Goal: Information Seeking & Learning: Compare options

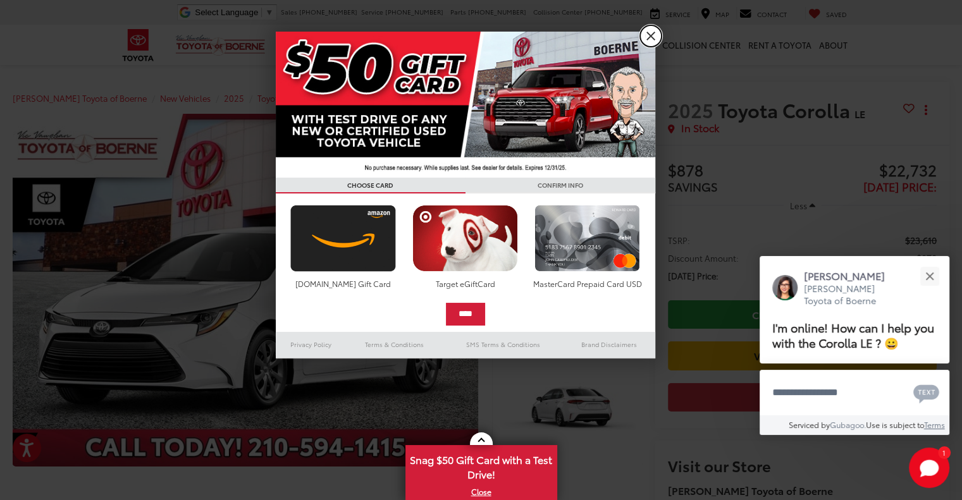
click at [651, 37] on link "X" at bounding box center [650, 35] width 21 height 21
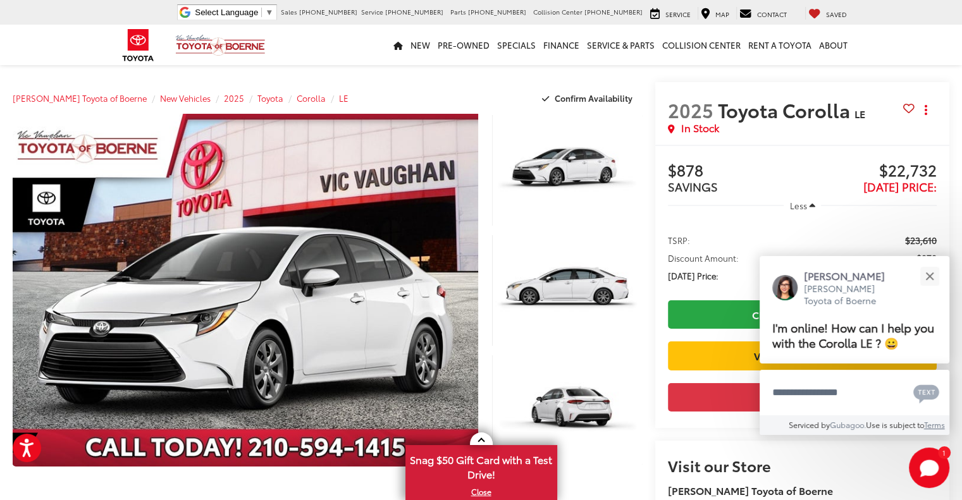
scroll to position [126, 0]
click at [929, 275] on div "Close" at bounding box center [929, 276] width 8 height 8
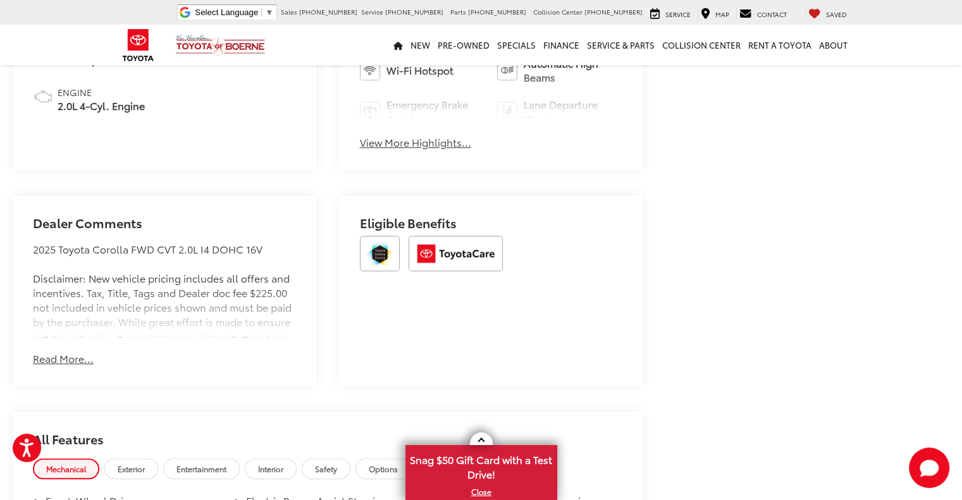
scroll to position [708, 0]
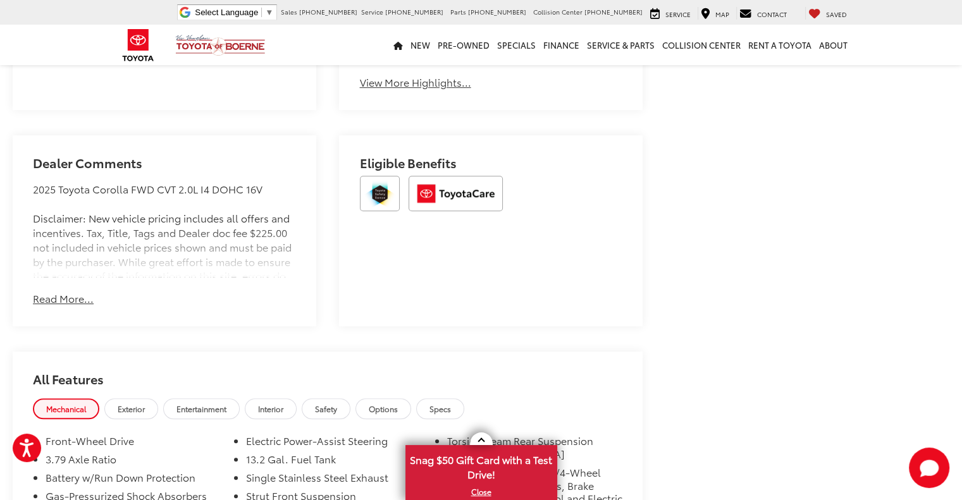
click at [63, 300] on button "Read More..." at bounding box center [63, 298] width 61 height 15
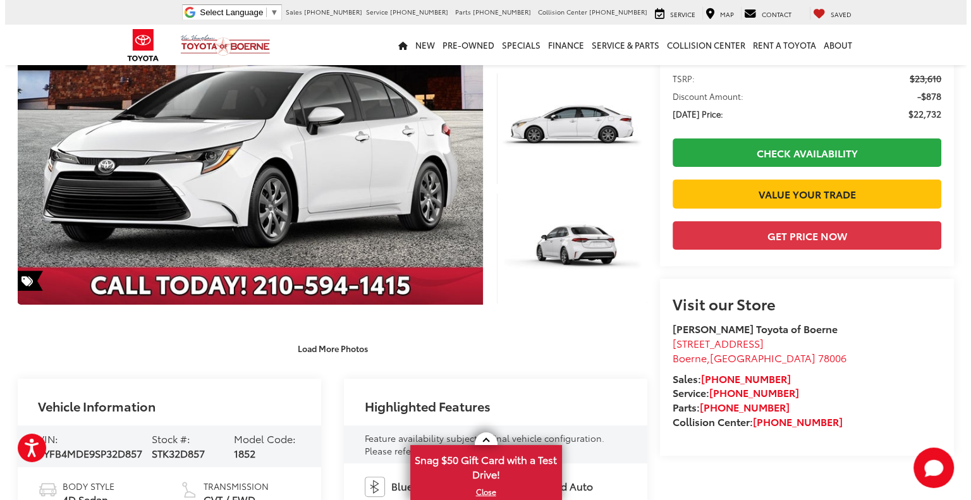
scroll to position [0, 0]
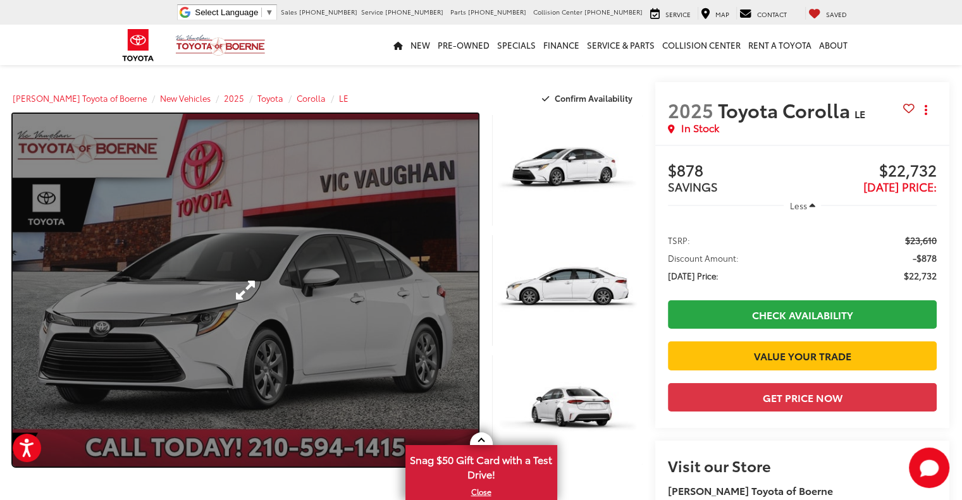
click at [243, 280] on link "Expand Photo 0" at bounding box center [245, 290] width 465 height 353
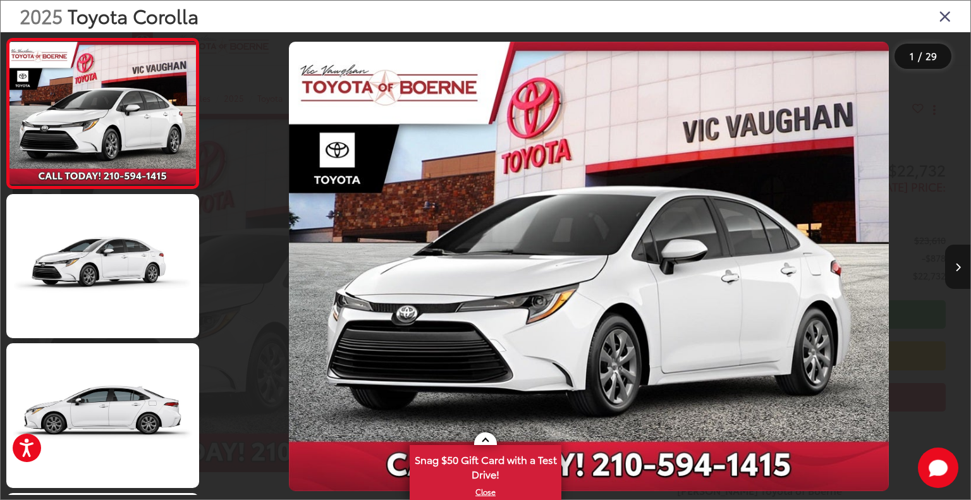
click at [957, 267] on icon "Next image" at bounding box center [958, 267] width 6 height 9
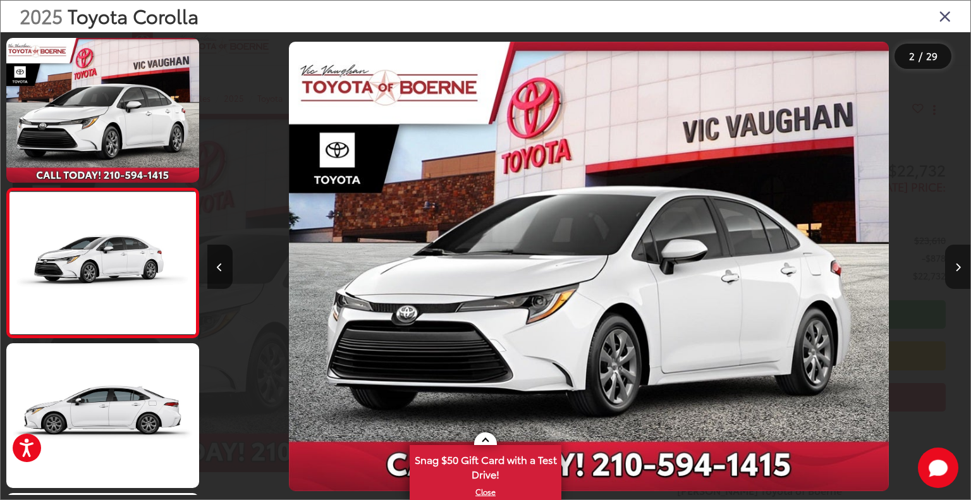
scroll to position [33, 0]
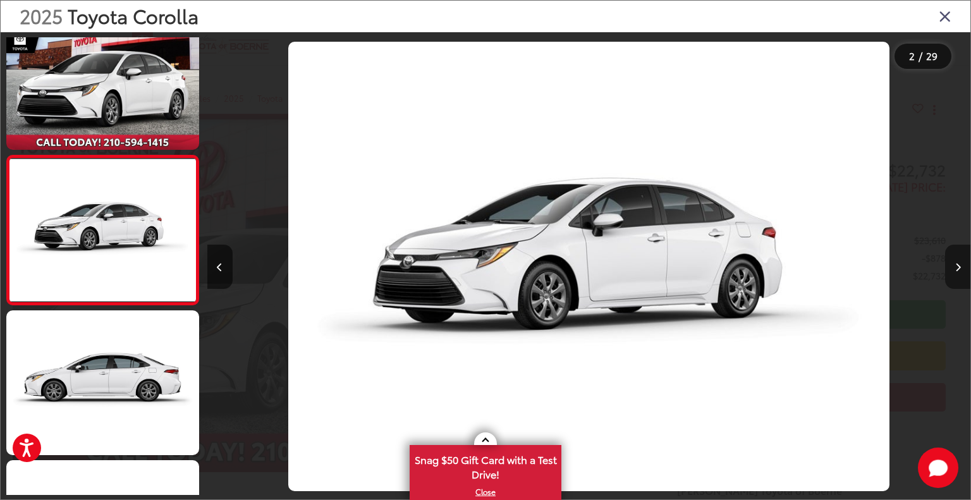
click at [957, 267] on icon "Next image" at bounding box center [958, 267] width 6 height 9
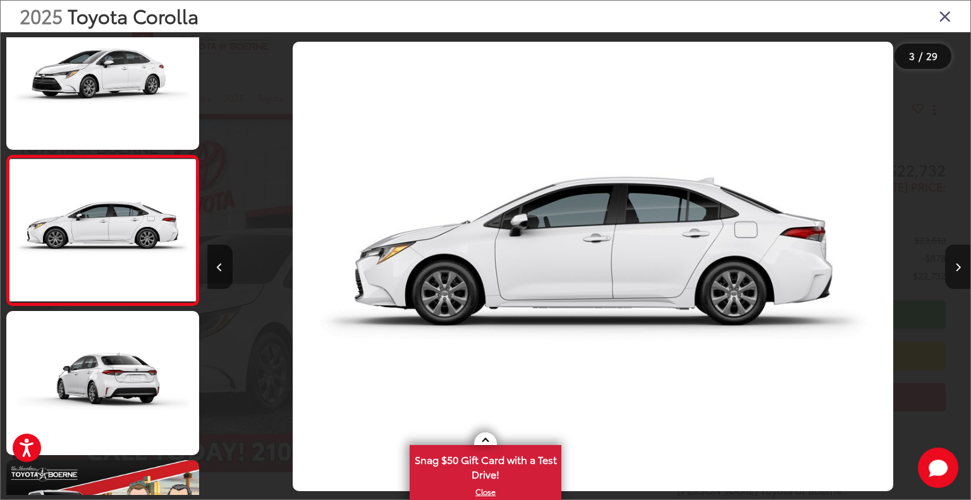
scroll to position [0, 1527]
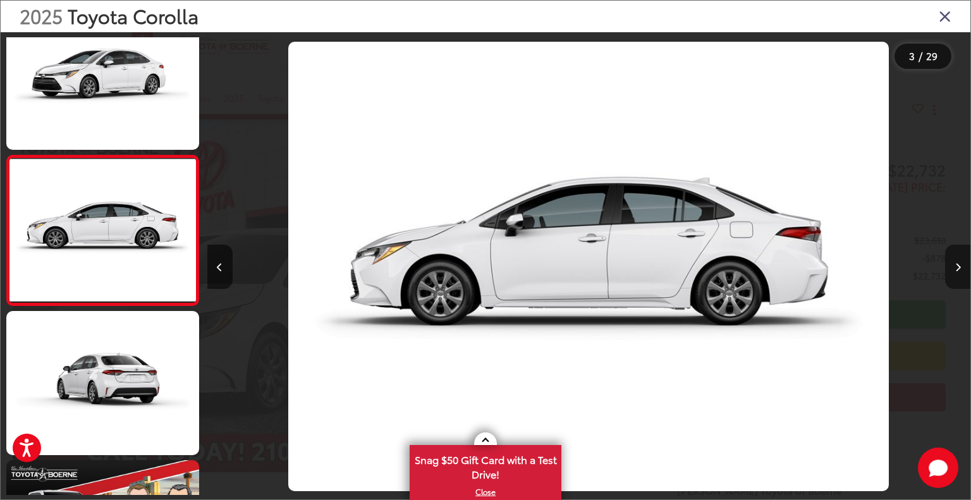
click at [957, 267] on icon "Next image" at bounding box center [958, 267] width 6 height 9
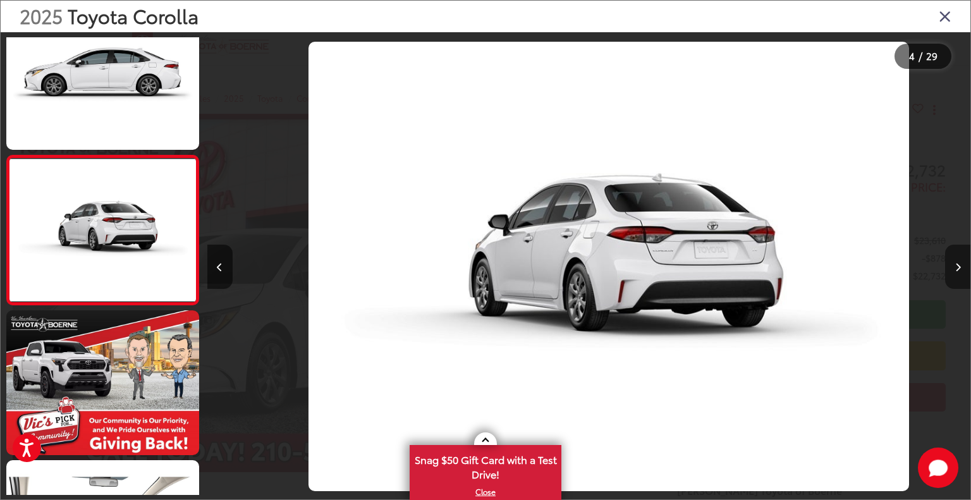
scroll to position [0, 2290]
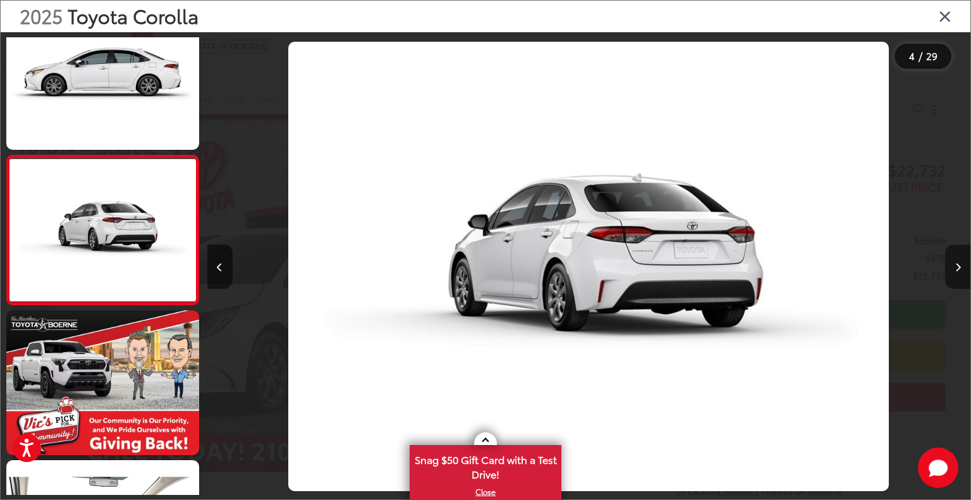
click at [957, 267] on icon "Next image" at bounding box center [958, 267] width 6 height 9
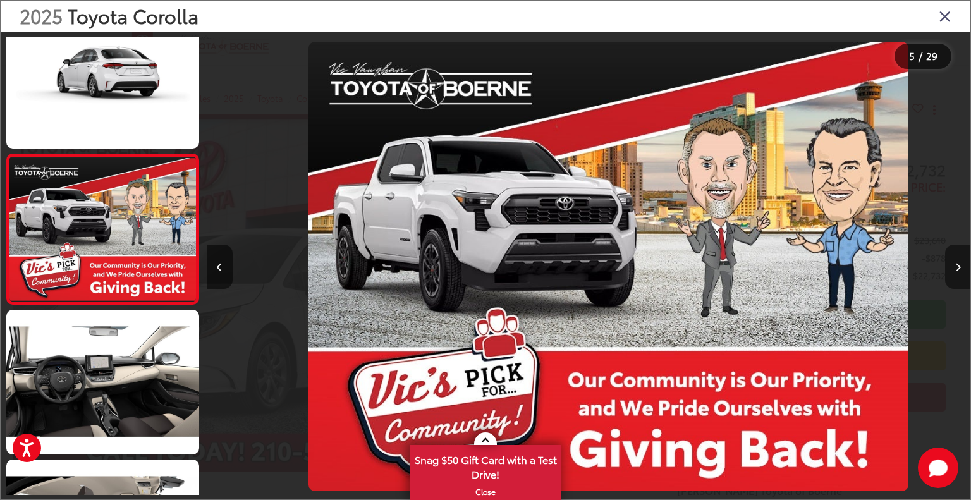
scroll to position [0, 3054]
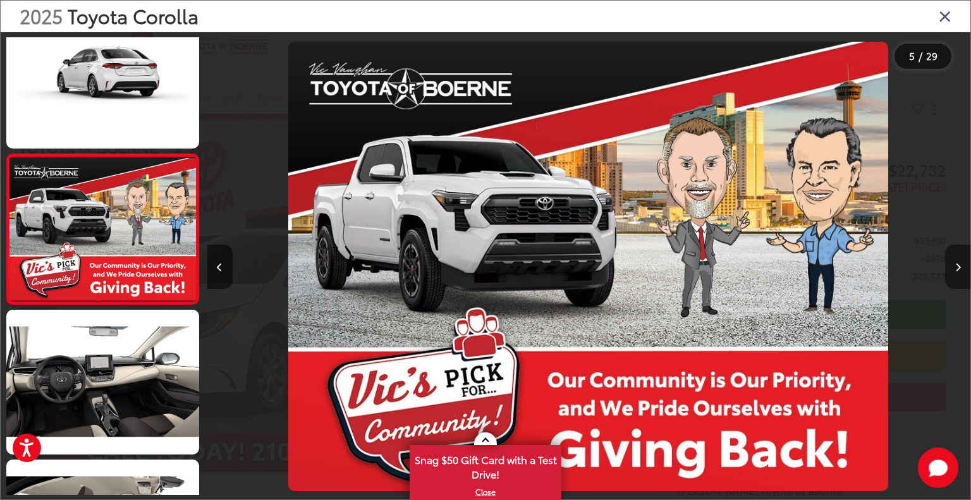
click at [957, 267] on icon "Next image" at bounding box center [958, 267] width 6 height 9
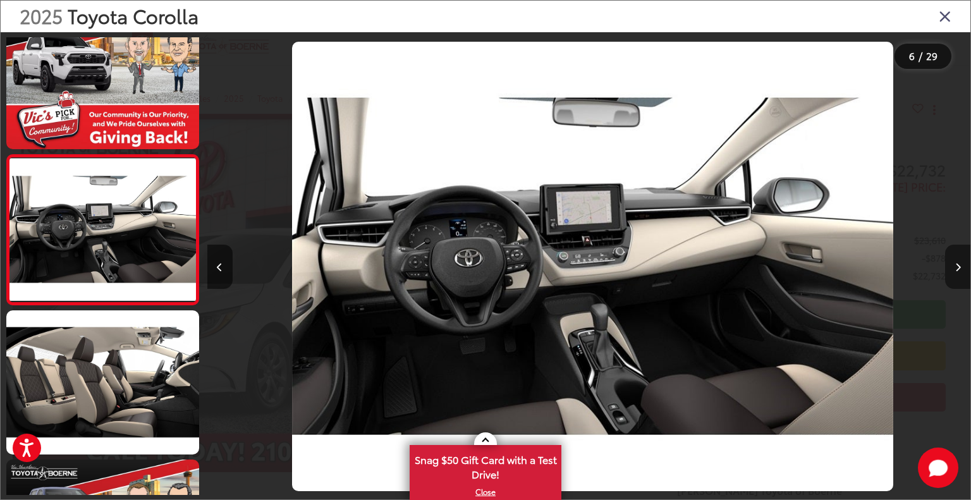
scroll to position [0, 3817]
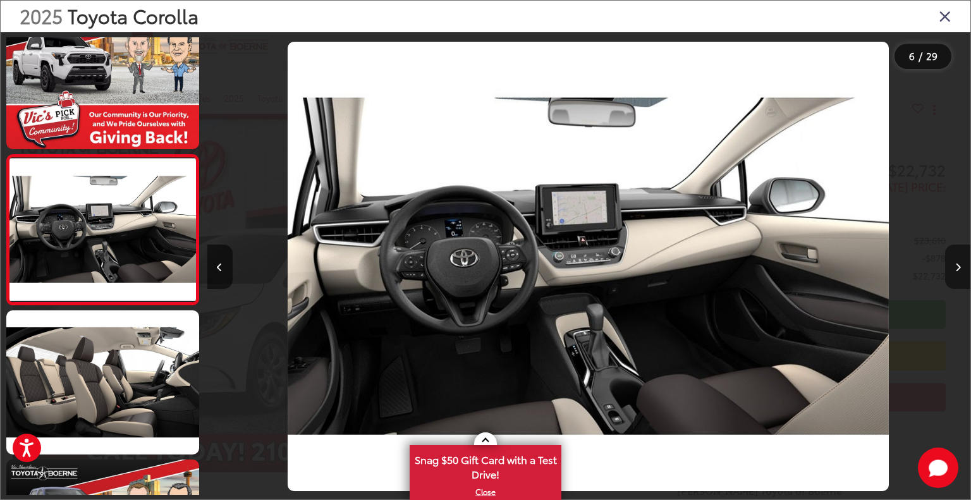
click at [957, 267] on icon "Next image" at bounding box center [958, 267] width 6 height 9
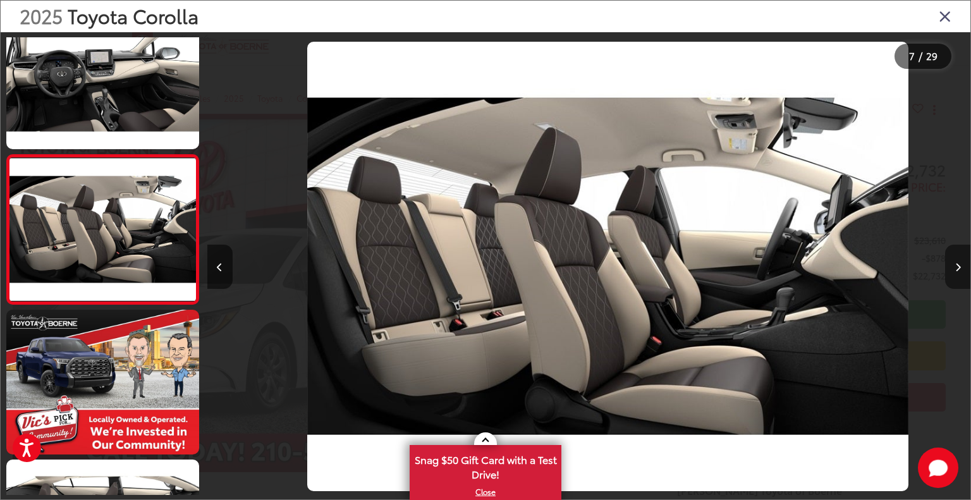
scroll to position [0, 4580]
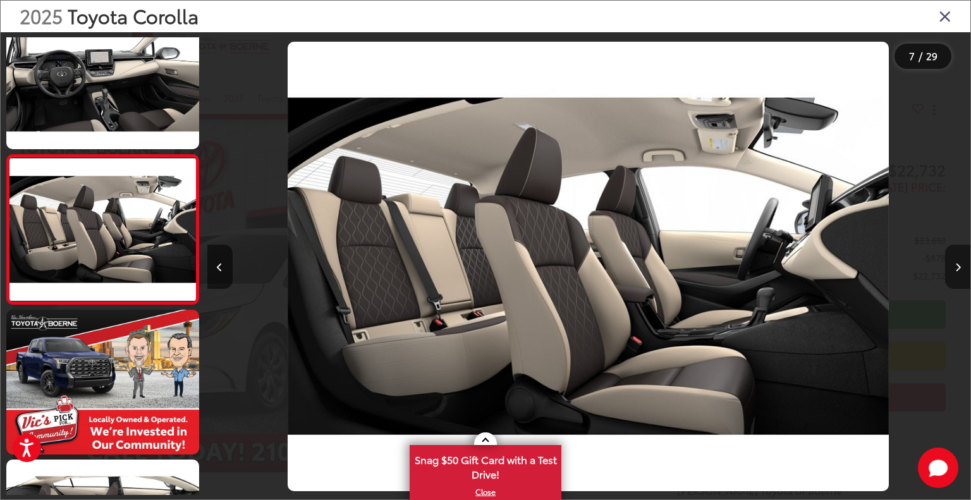
click at [958, 267] on icon "Next image" at bounding box center [958, 267] width 6 height 9
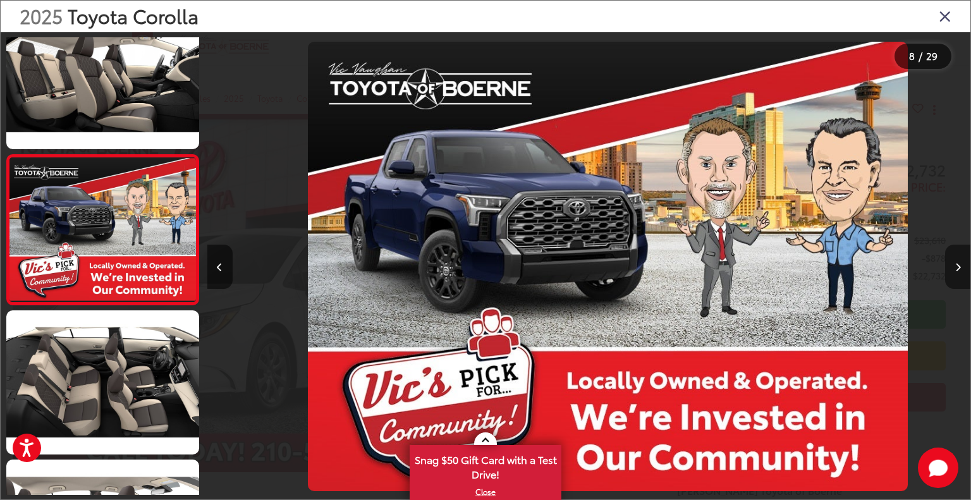
scroll to position [0, 5344]
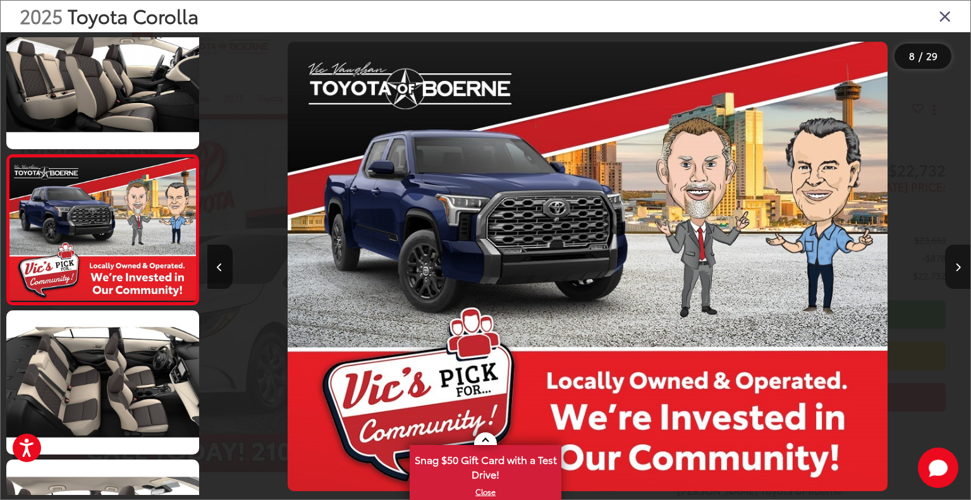
click at [958, 267] on icon "Next image" at bounding box center [958, 267] width 6 height 9
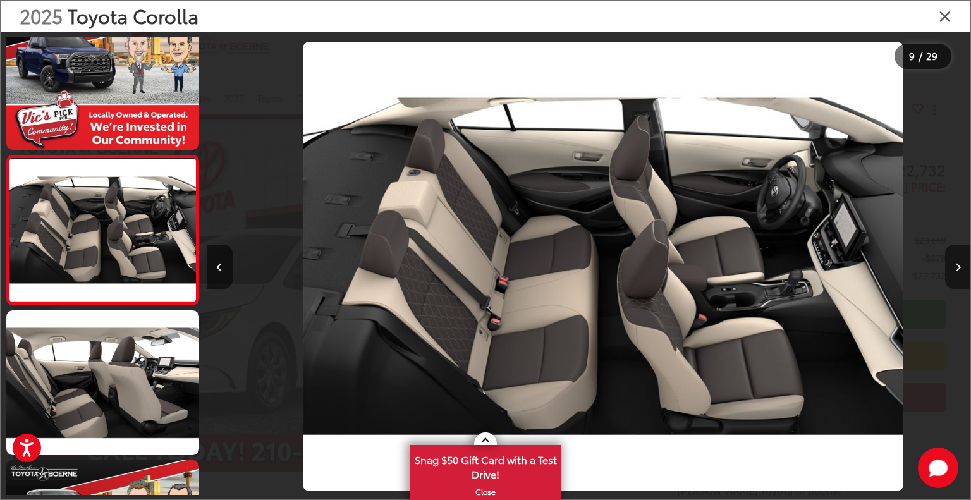
scroll to position [0, 6108]
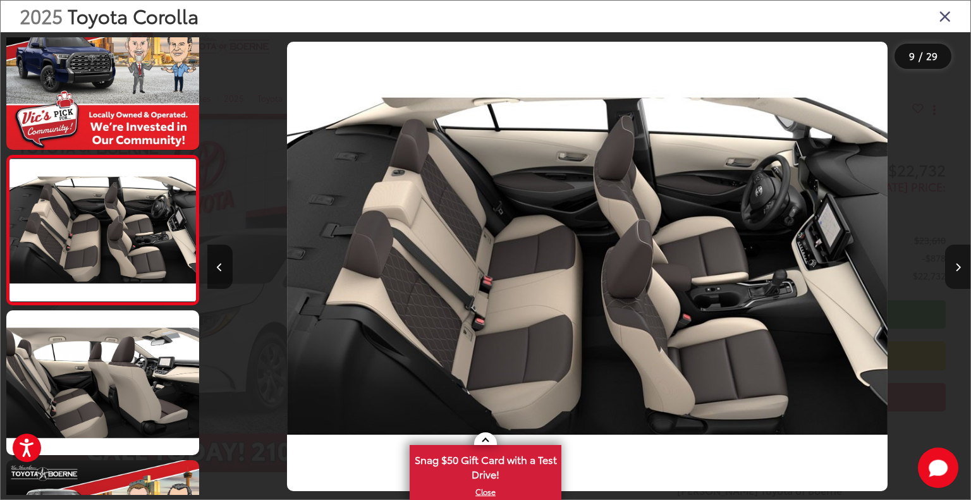
click at [958, 267] on icon "Next image" at bounding box center [958, 267] width 6 height 9
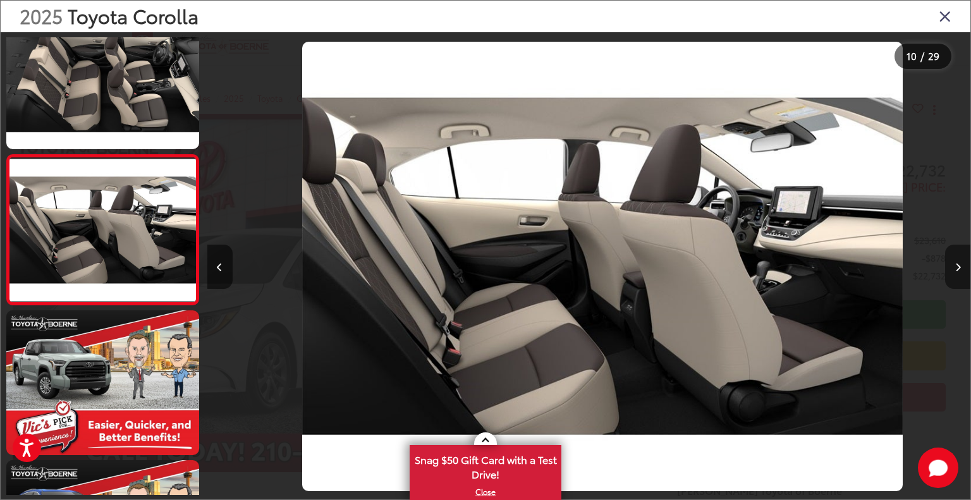
scroll to position [0, 6872]
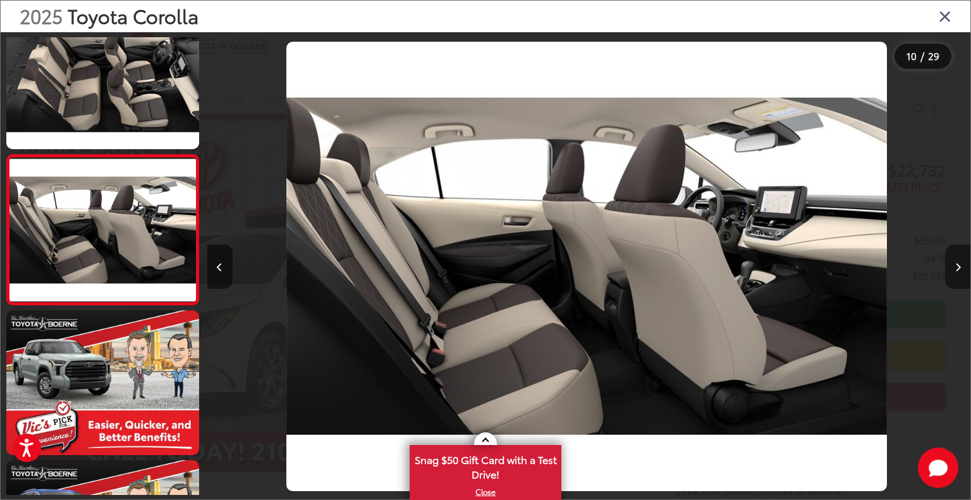
click at [958, 267] on icon "Next image" at bounding box center [958, 267] width 6 height 9
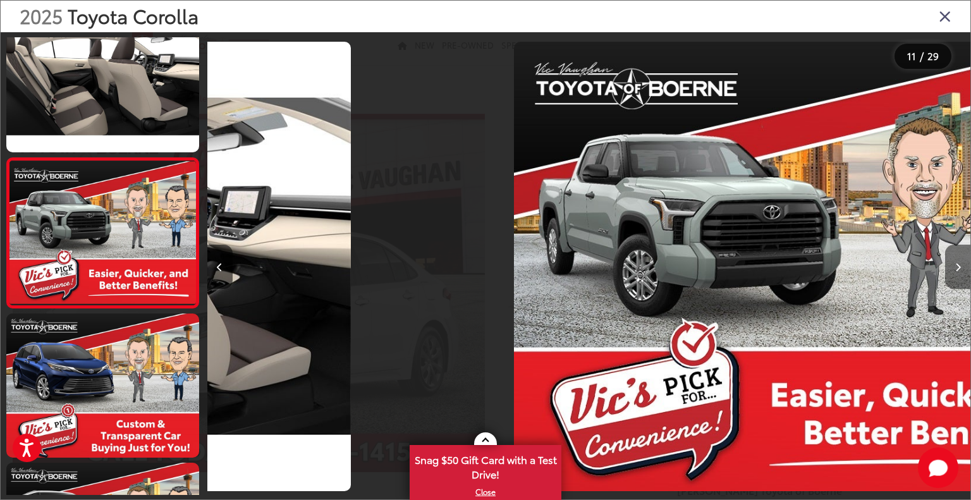
scroll to position [1380, 0]
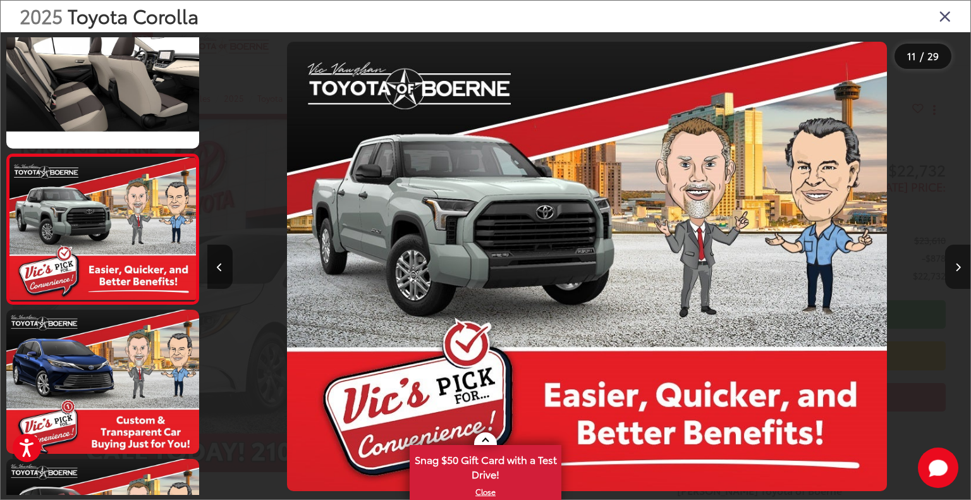
click at [958, 267] on icon "Next image" at bounding box center [958, 267] width 6 height 9
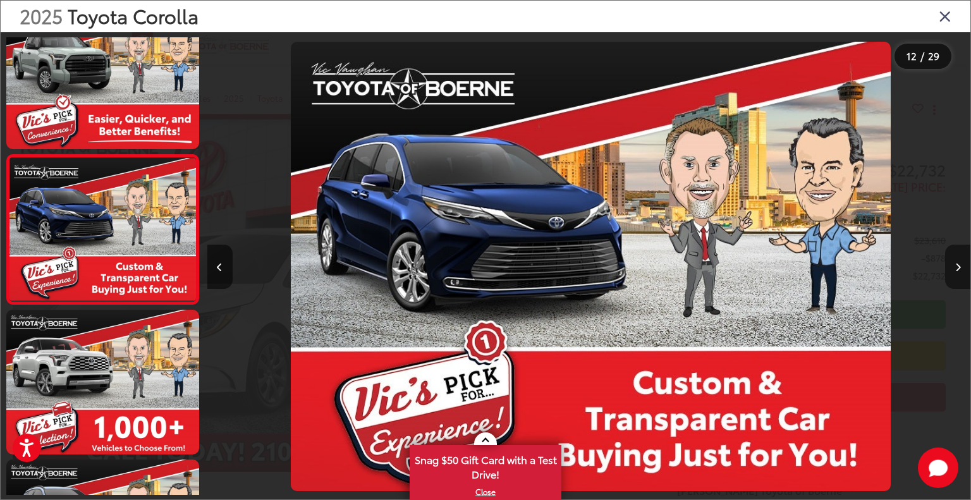
scroll to position [0, 8398]
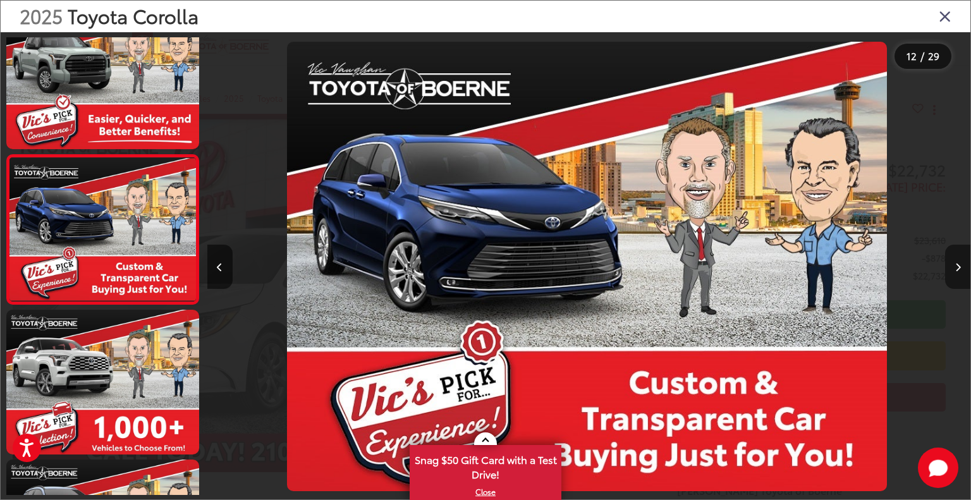
click at [958, 267] on icon "Next image" at bounding box center [958, 267] width 6 height 9
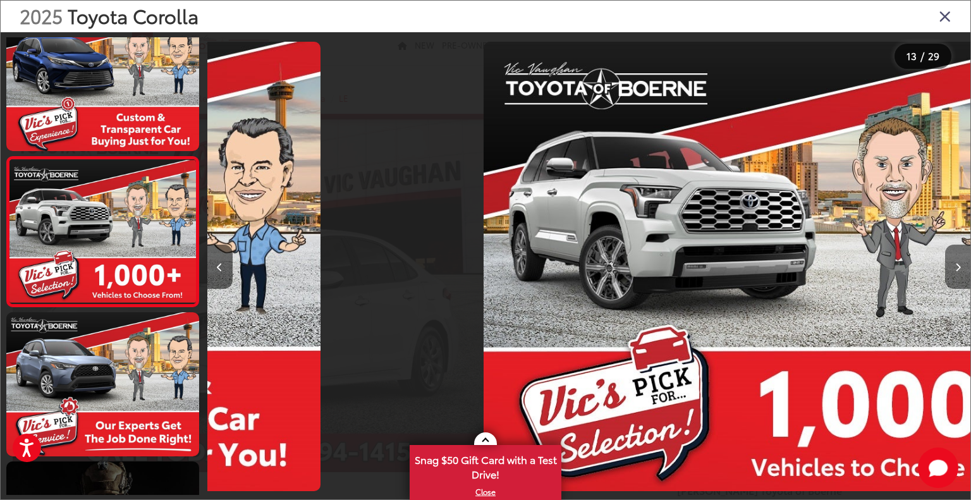
scroll to position [1679, 0]
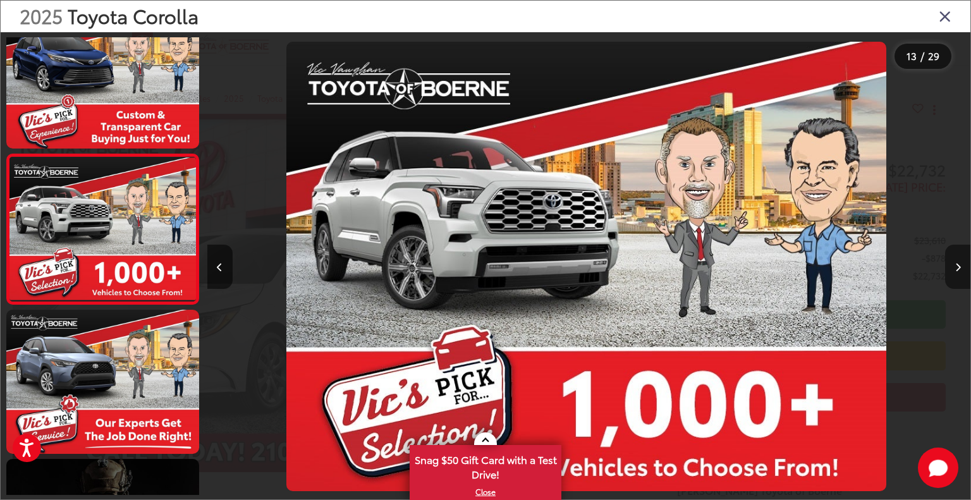
click at [958, 267] on icon "Next image" at bounding box center [958, 267] width 6 height 9
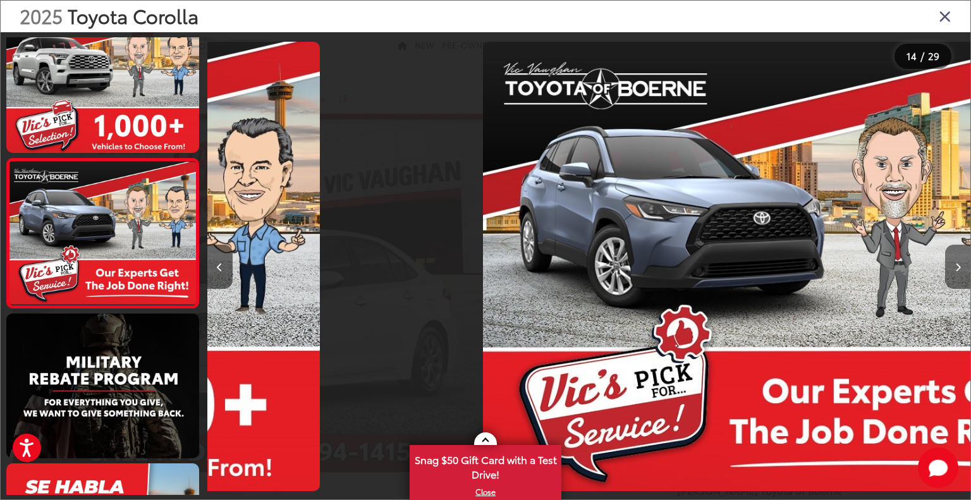
scroll to position [1829, 0]
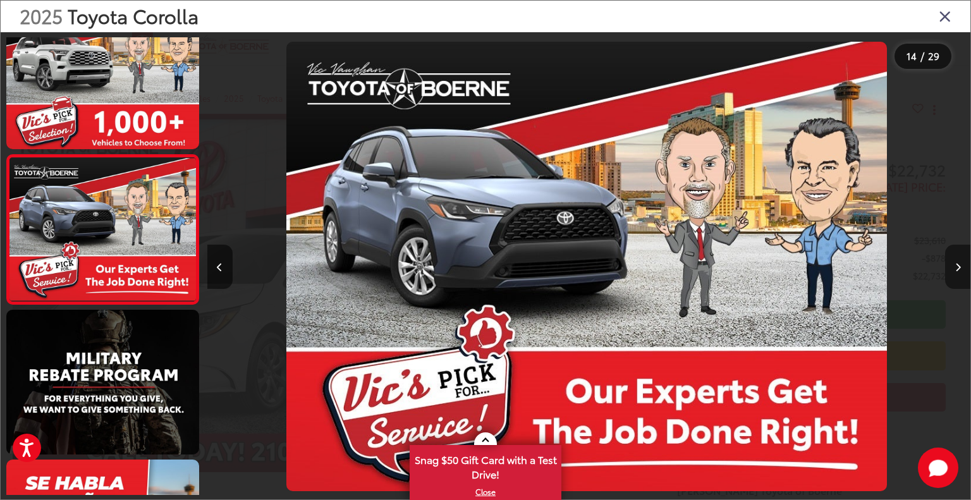
click at [958, 267] on icon "Next image" at bounding box center [958, 267] width 6 height 9
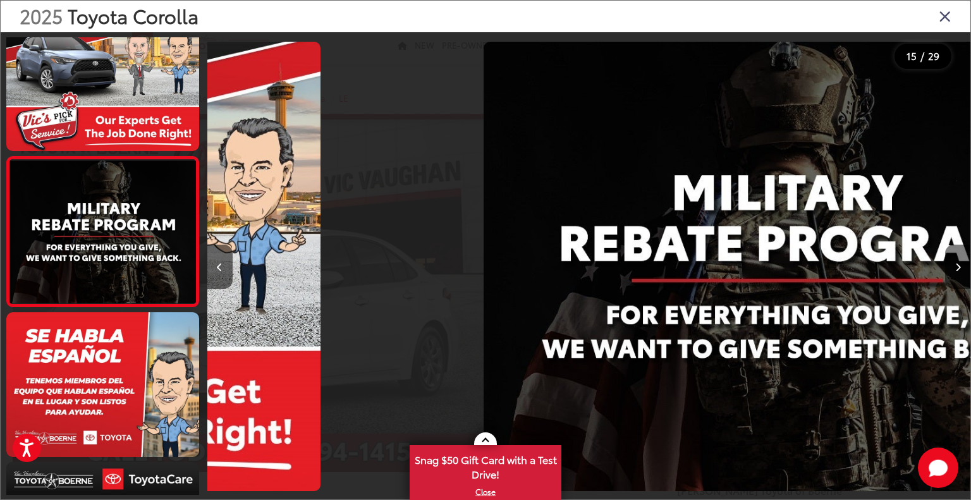
scroll to position [0, 0]
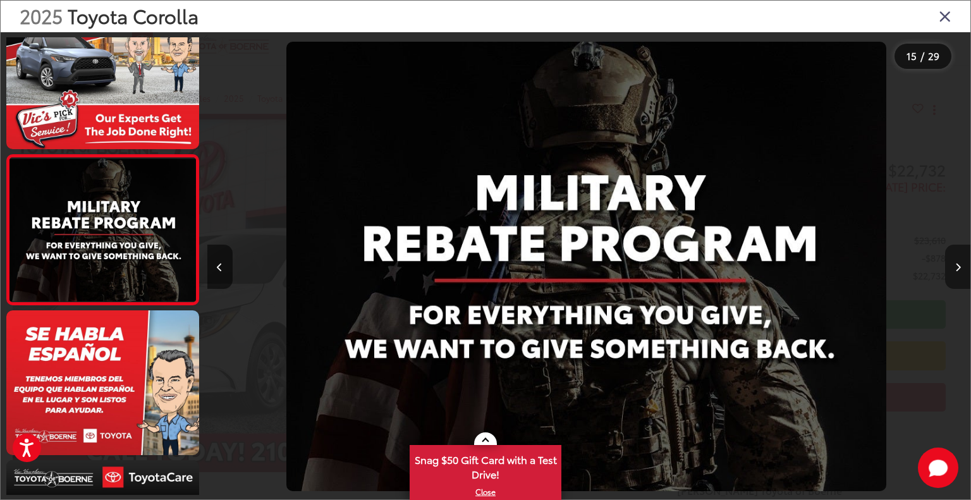
click at [958, 267] on icon "Next image" at bounding box center [958, 267] width 6 height 9
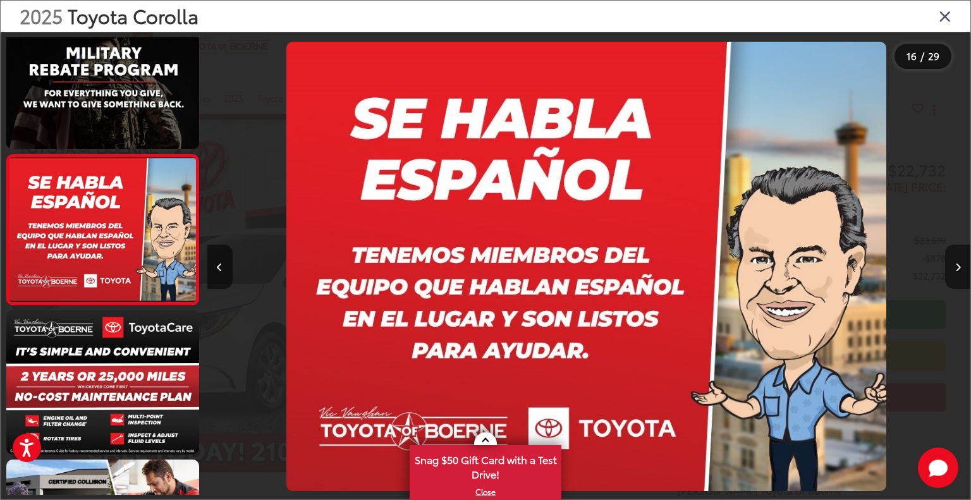
click at [958, 267] on icon "Next image" at bounding box center [958, 267] width 6 height 9
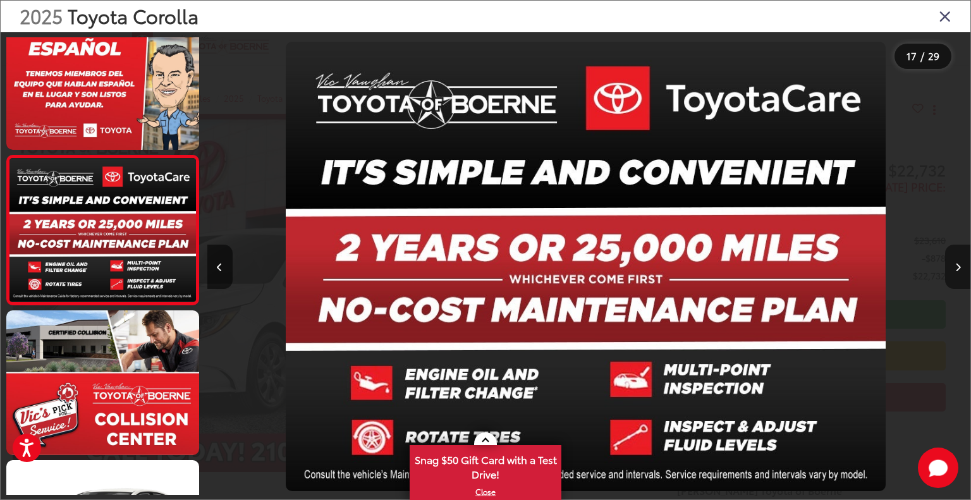
click at [959, 267] on icon "Next image" at bounding box center [958, 267] width 6 height 9
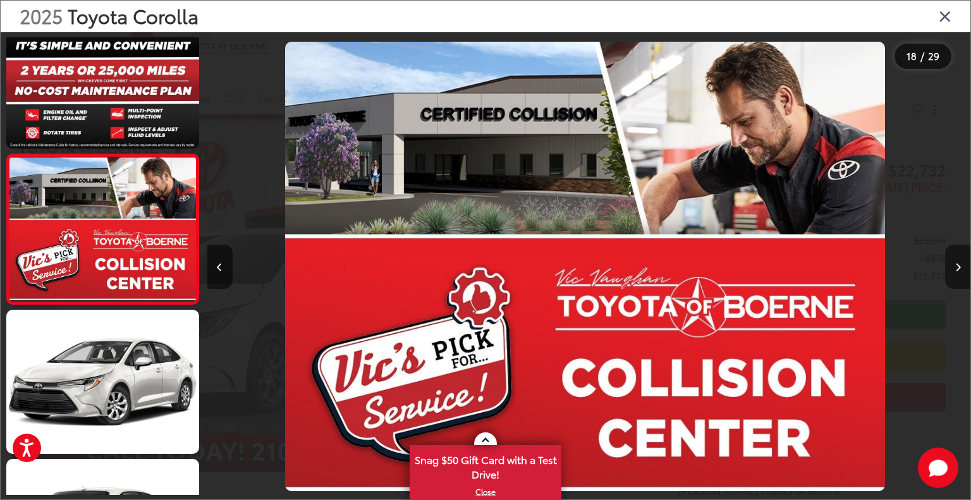
click at [959, 267] on icon "Next image" at bounding box center [958, 267] width 6 height 9
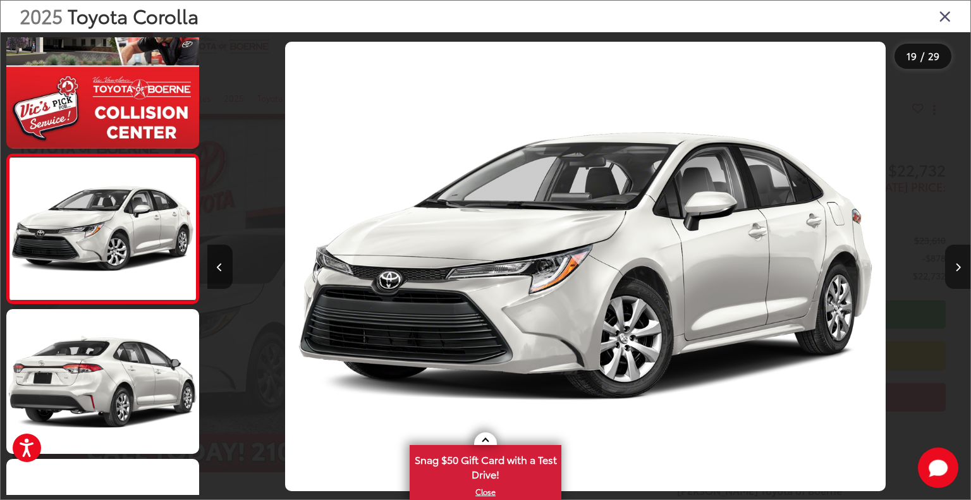
click at [959, 267] on icon "Next image" at bounding box center [958, 267] width 6 height 9
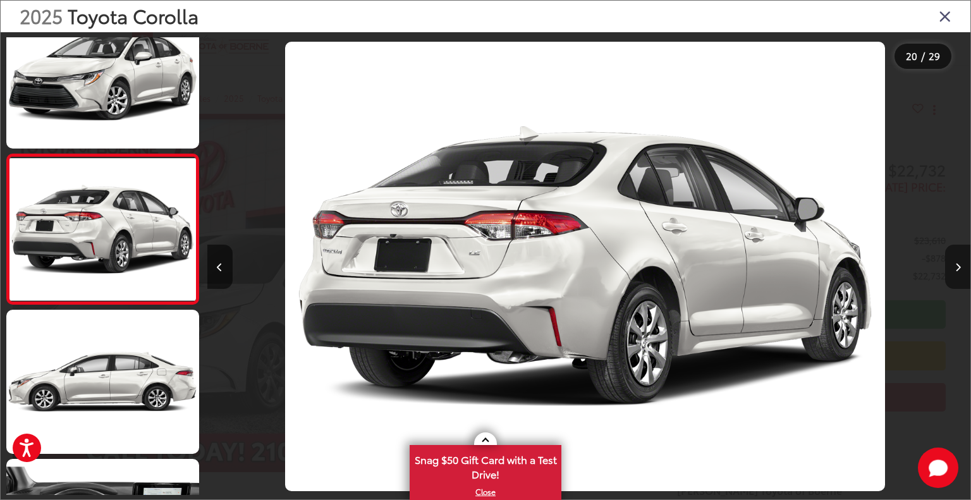
click at [959, 267] on icon "Next image" at bounding box center [958, 267] width 6 height 9
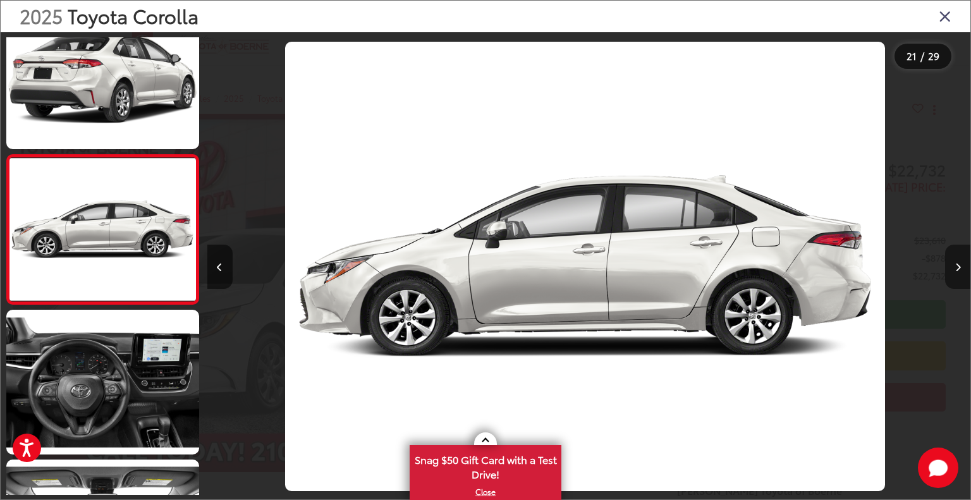
click at [959, 267] on icon "Next image" at bounding box center [958, 267] width 6 height 9
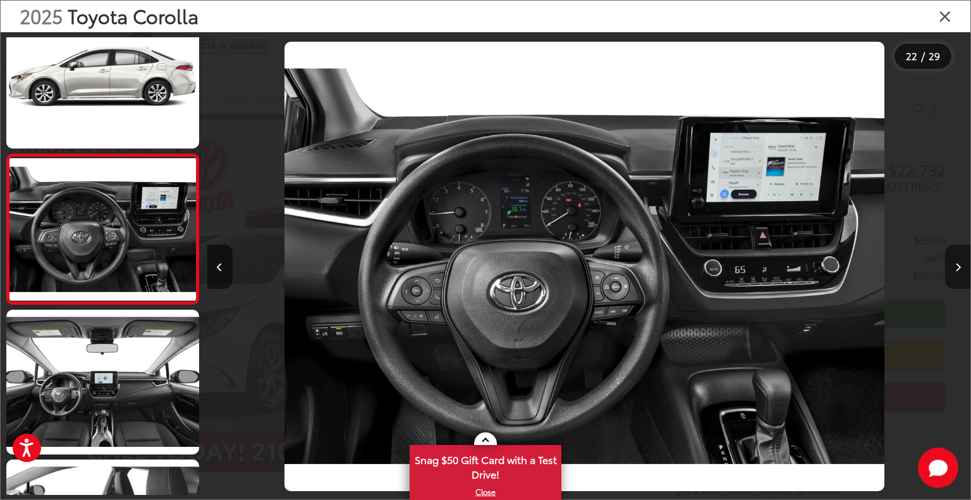
click at [959, 268] on icon "Next image" at bounding box center [958, 267] width 6 height 9
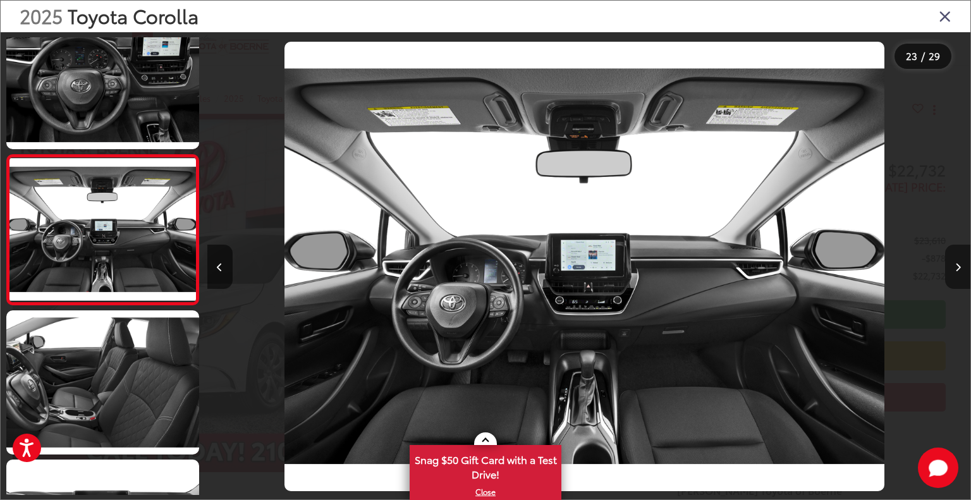
click at [959, 268] on icon "Next image" at bounding box center [958, 267] width 6 height 9
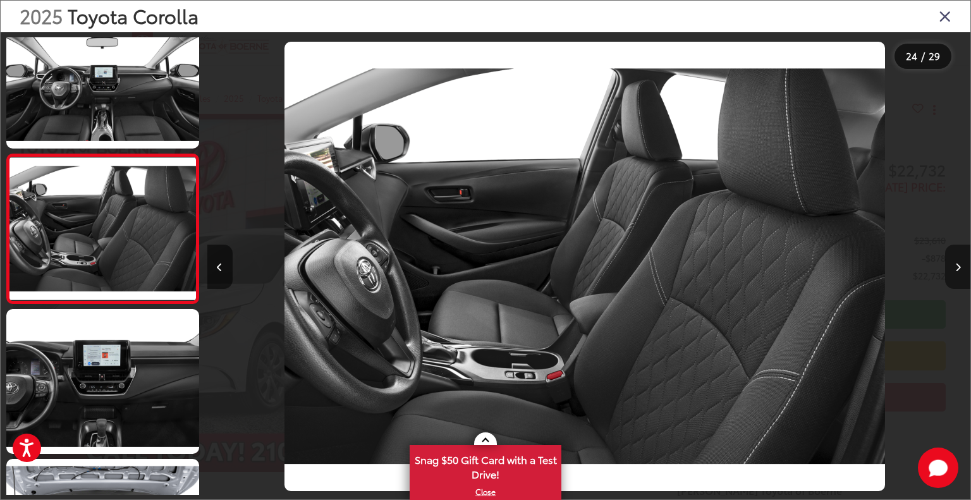
click at [959, 268] on icon "Next image" at bounding box center [958, 267] width 6 height 9
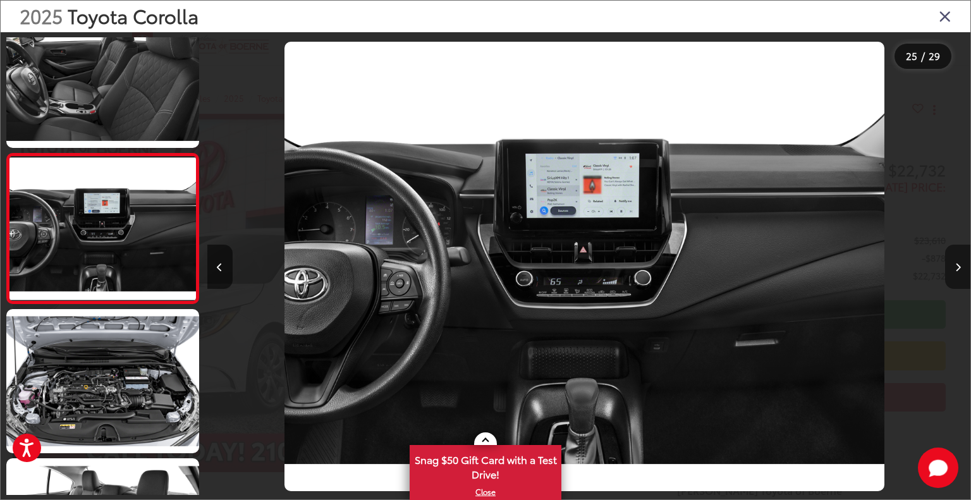
click at [959, 268] on icon "Next image" at bounding box center [958, 267] width 6 height 9
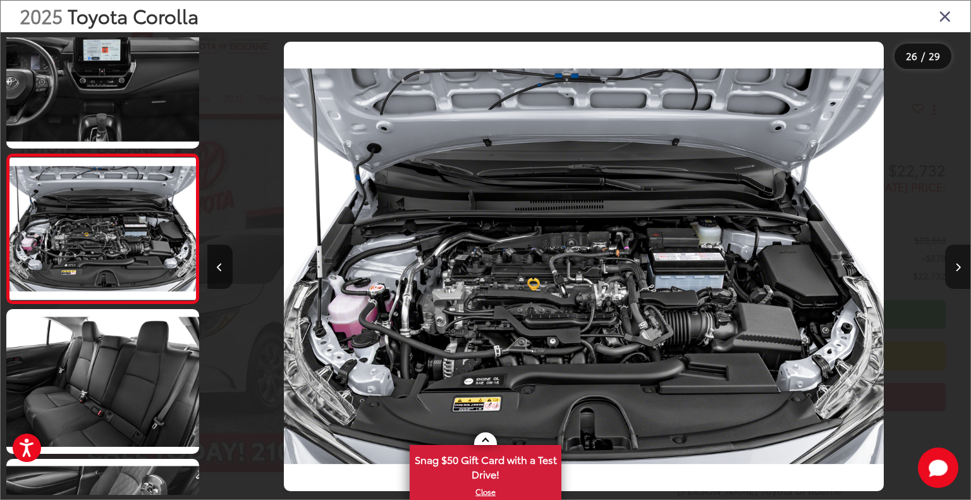
click at [959, 270] on icon "Next image" at bounding box center [958, 267] width 6 height 9
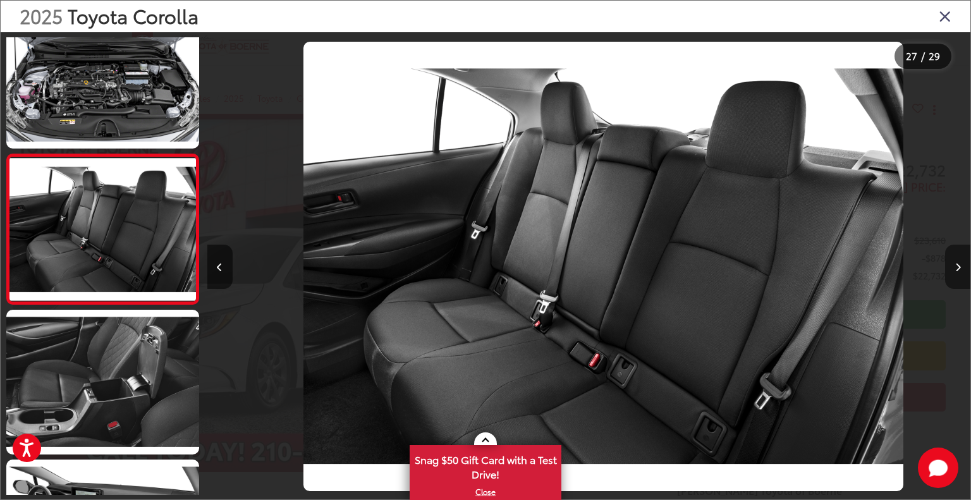
scroll to position [0, 19851]
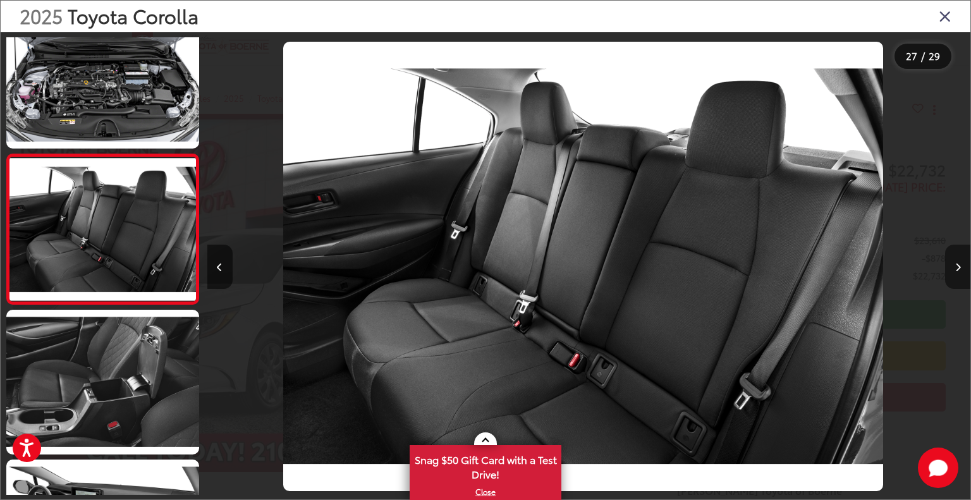
click at [959, 270] on icon "Next image" at bounding box center [958, 267] width 6 height 9
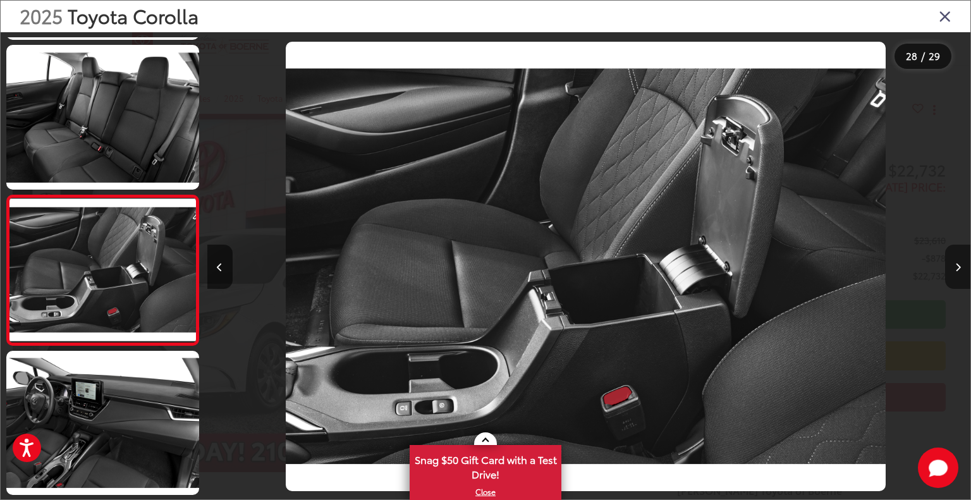
scroll to position [0, 20614]
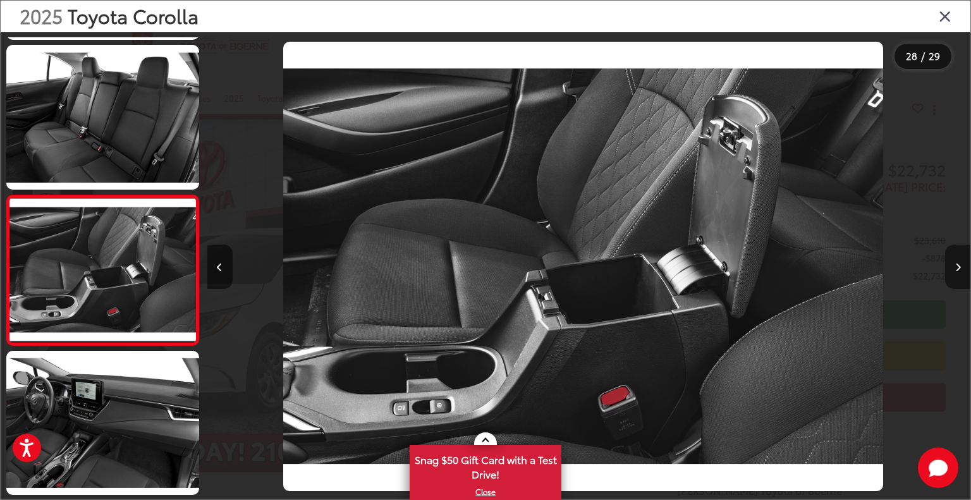
click at [959, 270] on icon "Next image" at bounding box center [958, 267] width 6 height 9
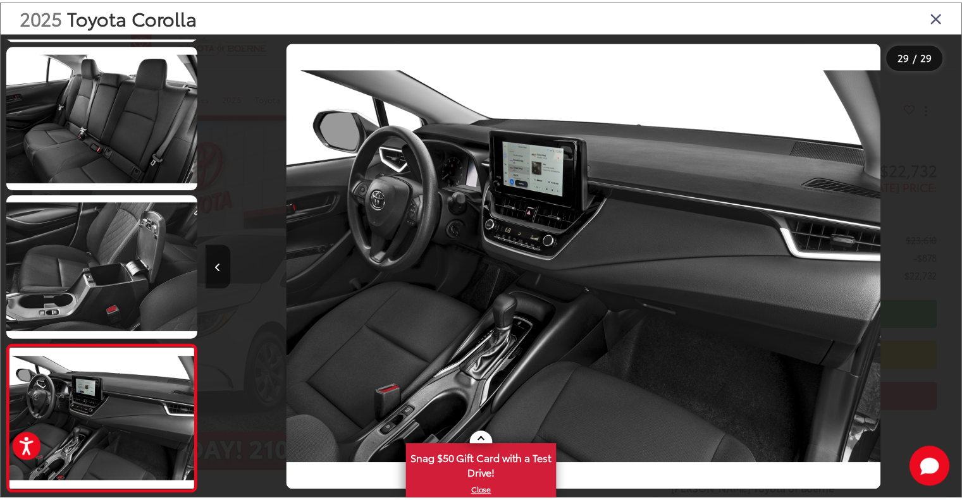
scroll to position [0, 21378]
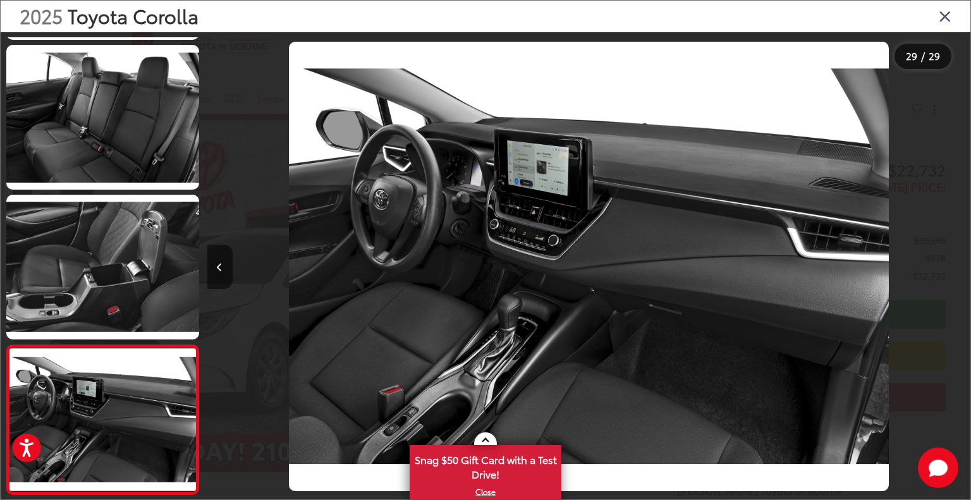
click at [959, 270] on div at bounding box center [875, 266] width 191 height 469
click at [946, 9] on icon "Close gallery" at bounding box center [945, 16] width 13 height 16
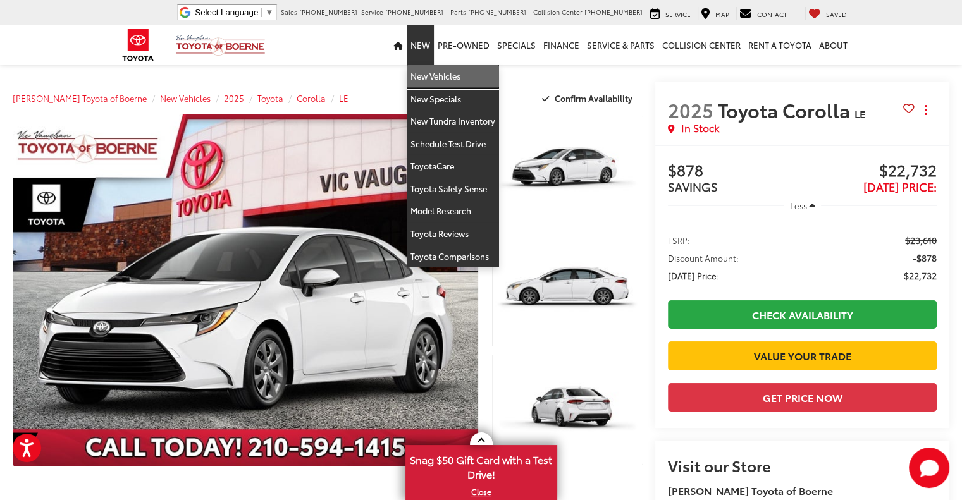
click at [426, 75] on link "New Vehicles" at bounding box center [453, 76] width 92 height 23
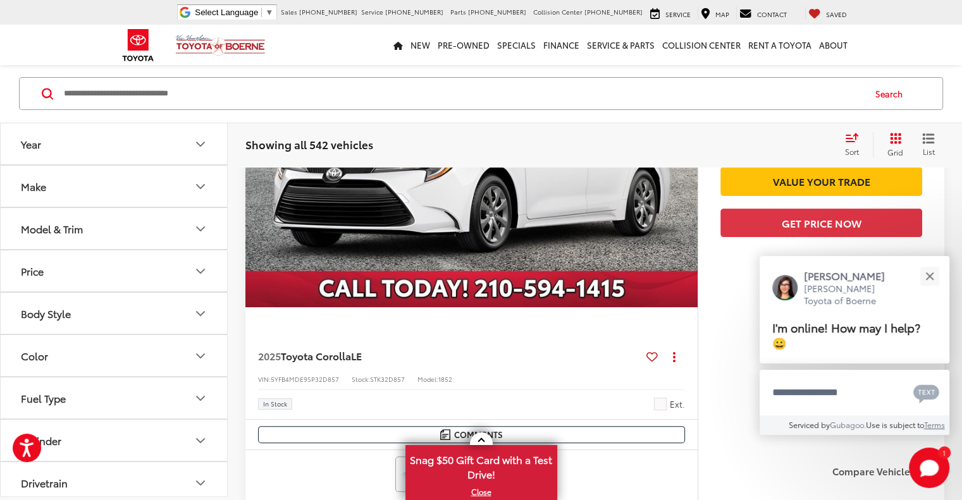
scroll to position [379, 0]
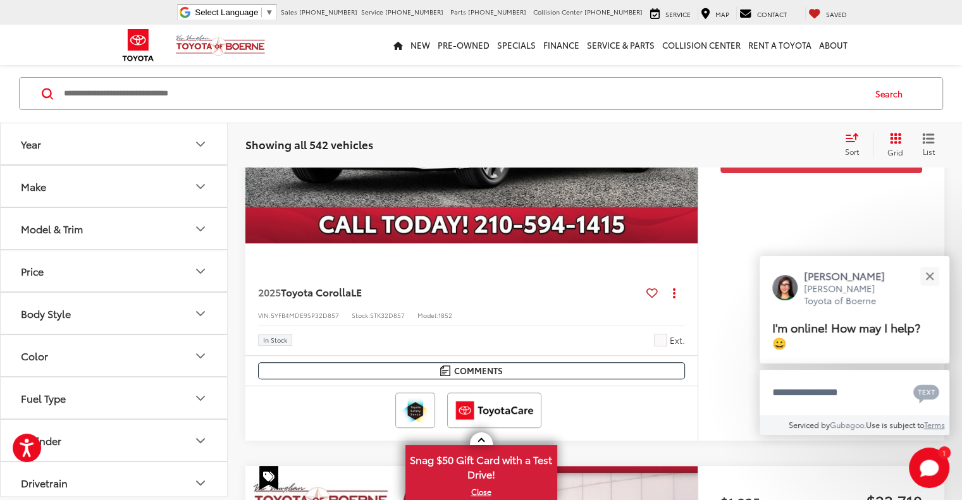
click at [202, 223] on icon "Model & Trim" at bounding box center [200, 228] width 15 height 15
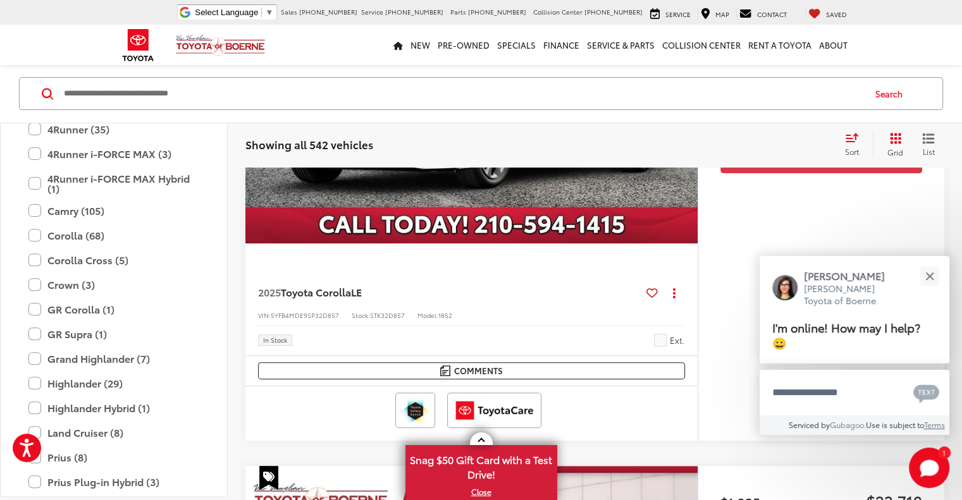
scroll to position [129, 0]
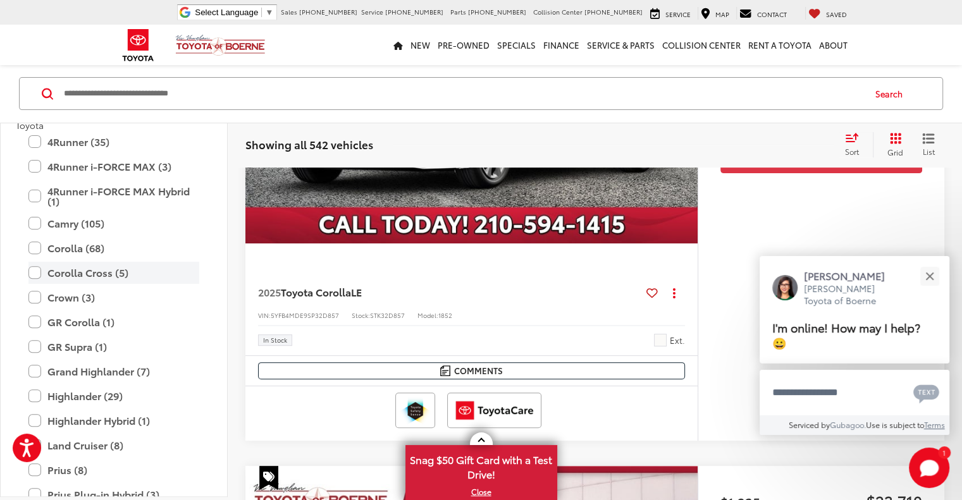
click at [35, 270] on label "Corolla Cross (5)" at bounding box center [113, 273] width 171 height 22
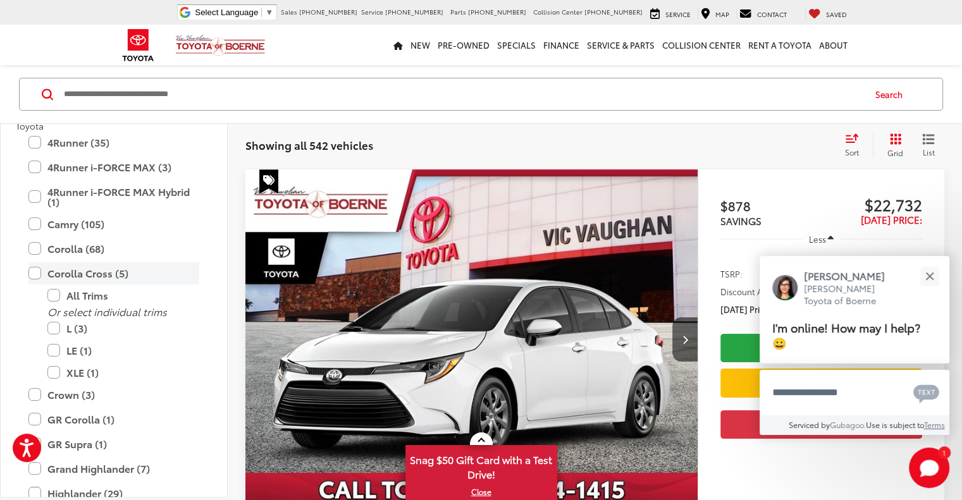
scroll to position [113, 0]
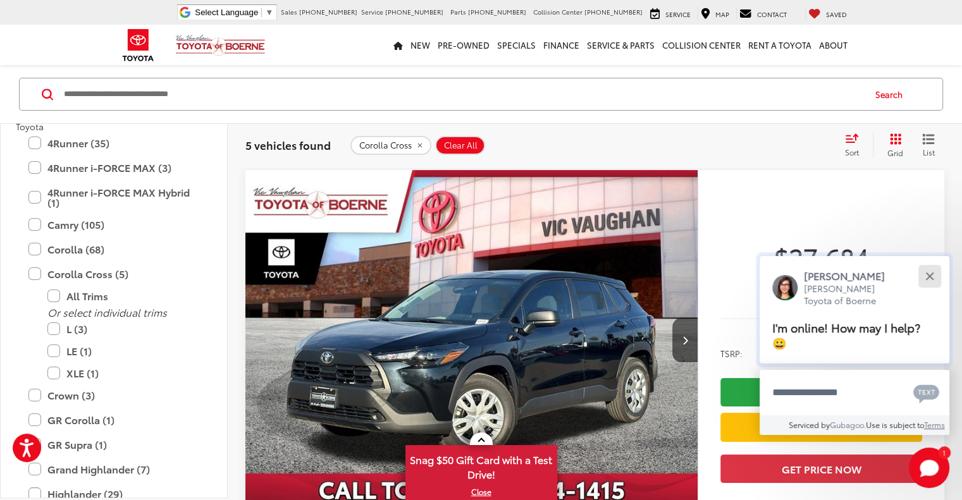
click at [928, 278] on button "Close" at bounding box center [929, 275] width 27 height 27
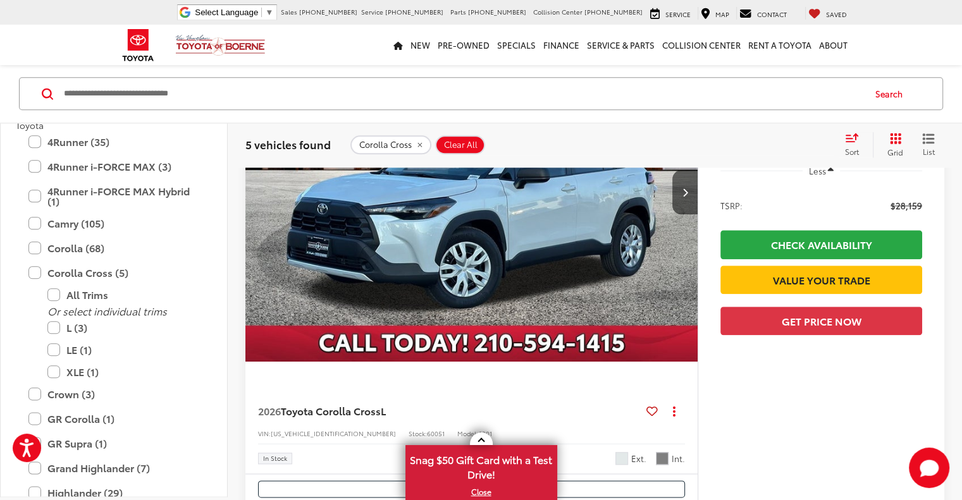
scroll to position [1327, 0]
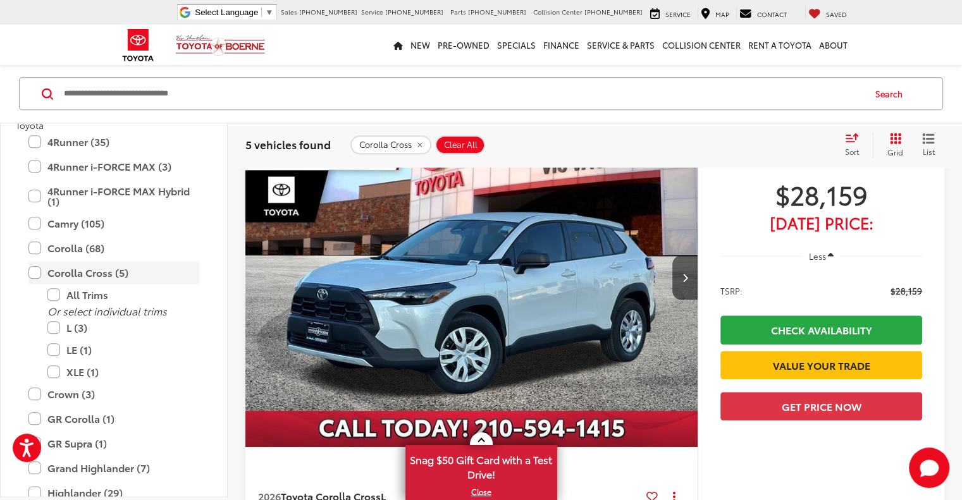
click at [35, 274] on label "Corolla Cross (5)" at bounding box center [113, 273] width 171 height 22
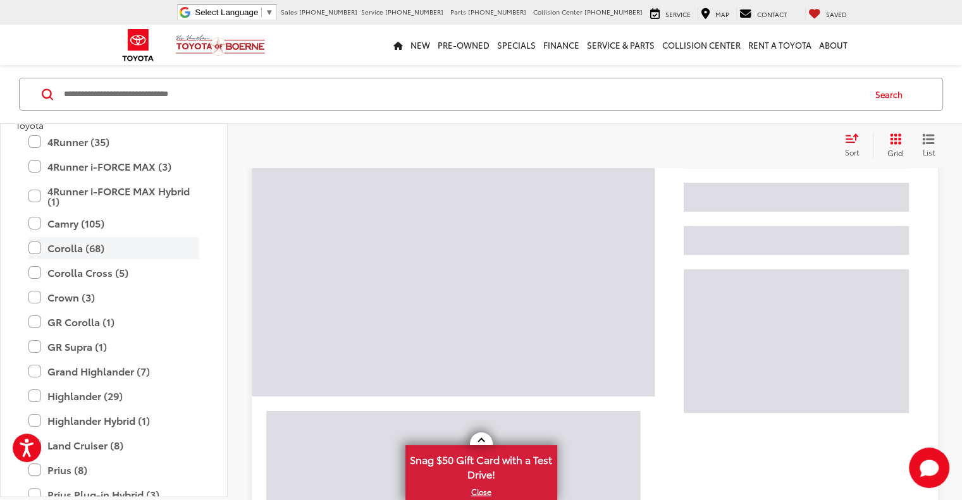
scroll to position [113, 0]
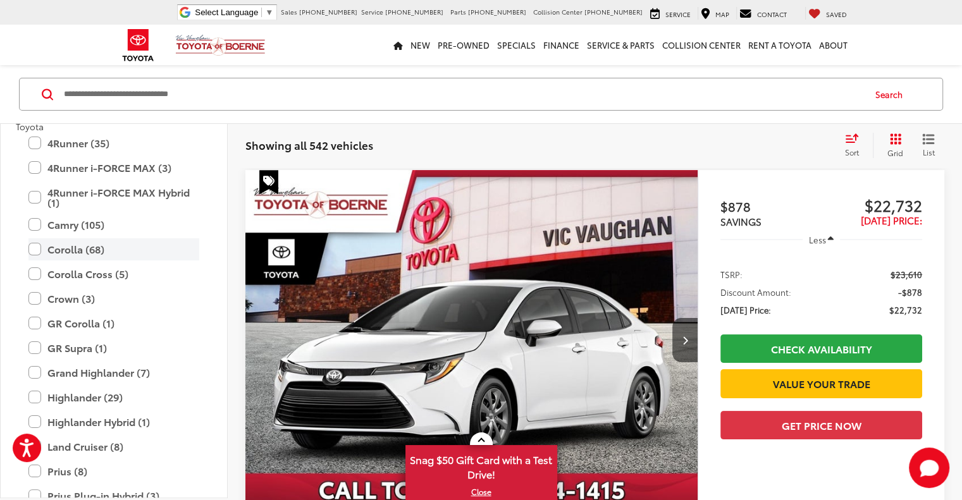
click at [35, 246] on label "Corolla (68)" at bounding box center [113, 249] width 171 height 22
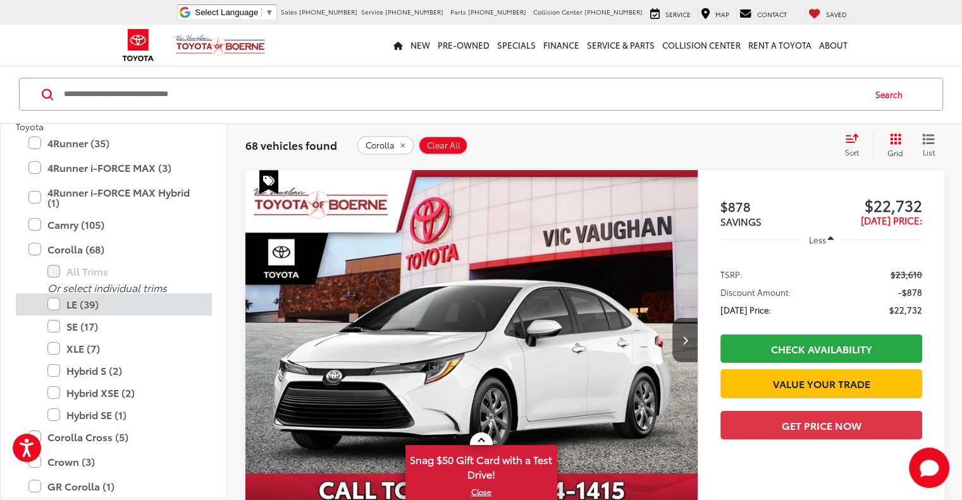
click at [53, 303] on label "LE (39)" at bounding box center [123, 304] width 152 height 22
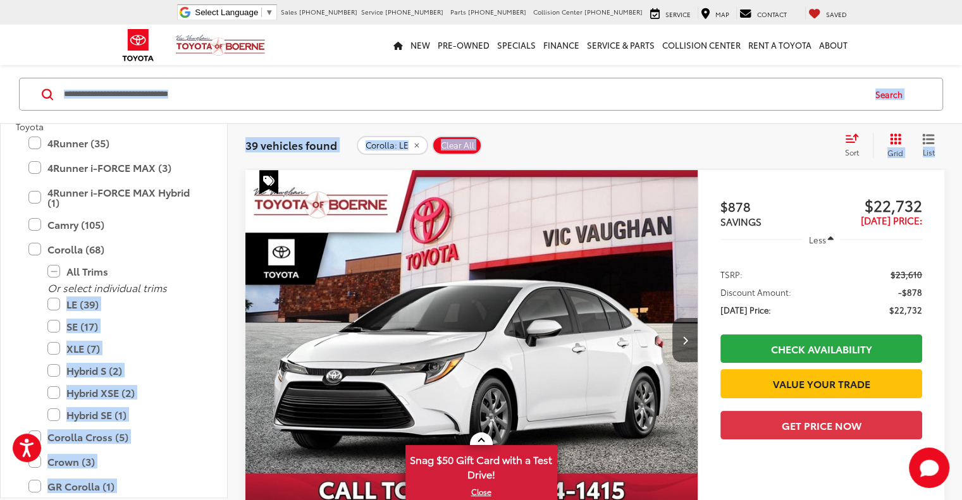
drag, startPoint x: 53, startPoint y: 303, endPoint x: 608, endPoint y: 162, distance: 572.6
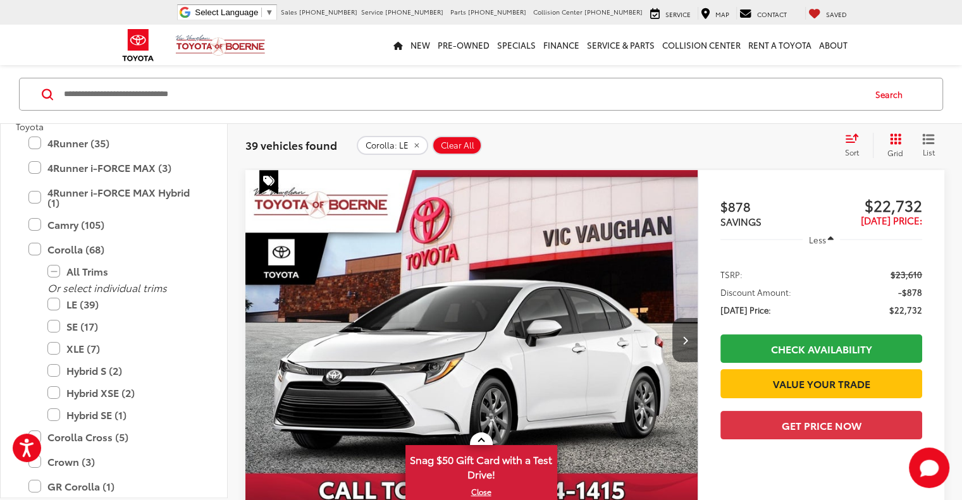
click at [608, 162] on div "39 vehicles found Corolla: LE Clear All + 0 test Sort Price: High to Low Price:…" at bounding box center [595, 146] width 734 height 46
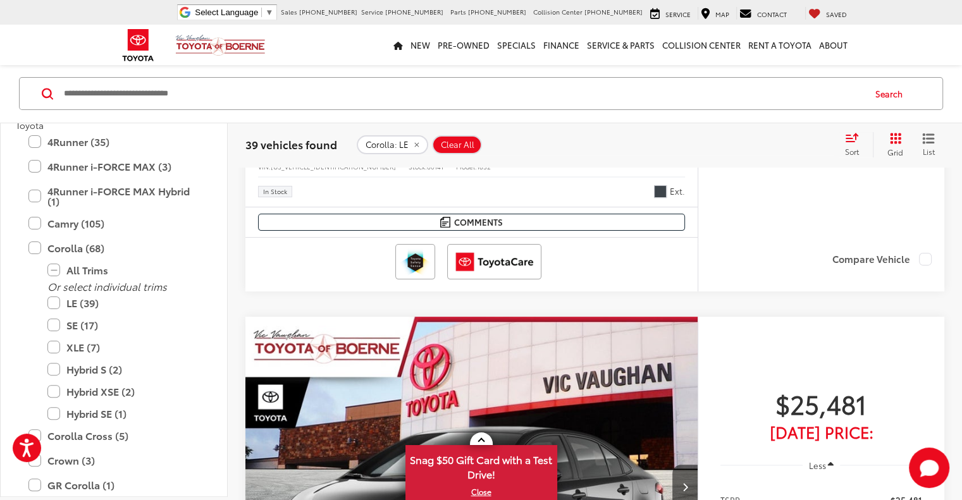
scroll to position [4969, 0]
